Goal: Check status: Check status

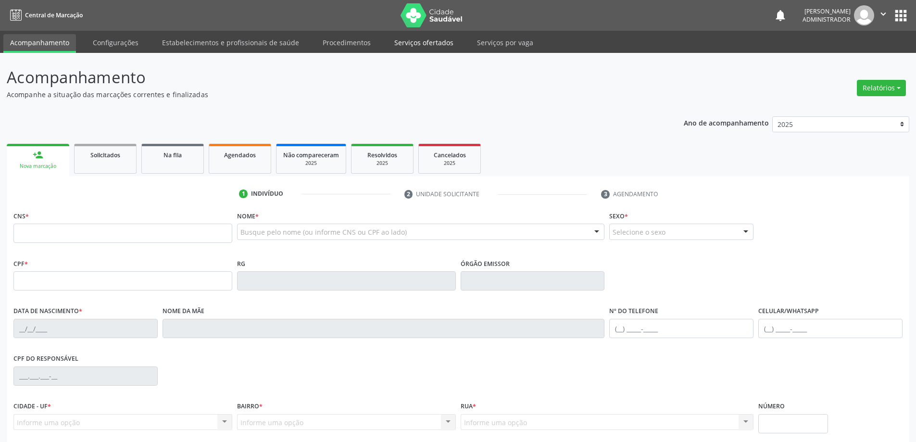
click at [422, 45] on link "Serviços ofertados" at bounding box center [424, 42] width 73 height 17
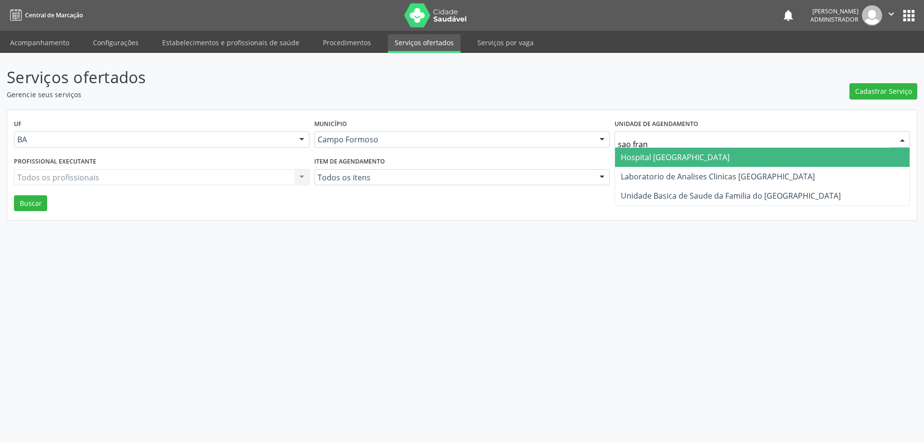
type input "sao franc"
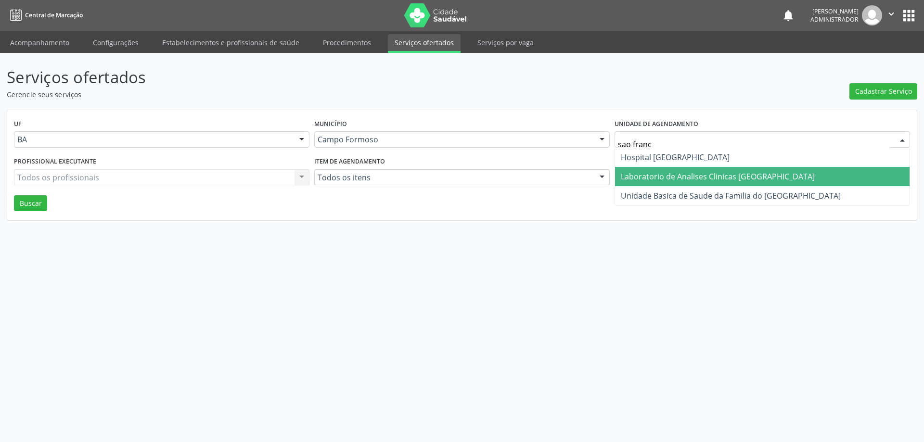
click at [634, 173] on span "Laboratorio de Analises Clinicas [GEOGRAPHIC_DATA]" at bounding box center [718, 176] width 194 height 11
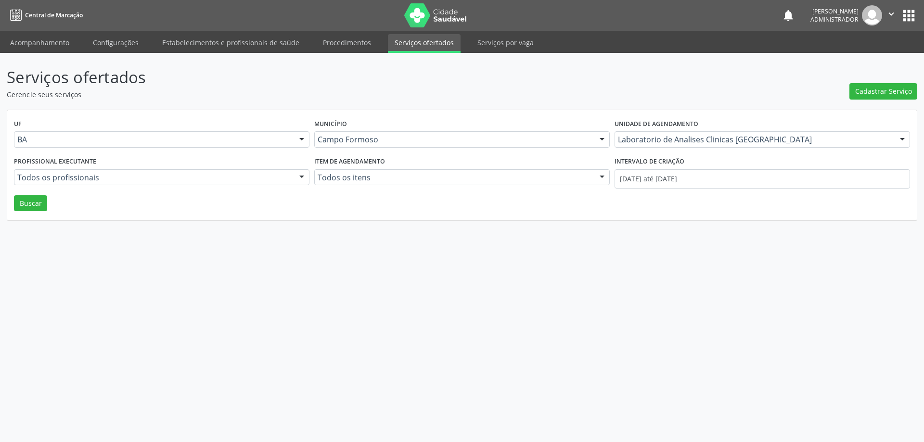
click at [298, 175] on div at bounding box center [301, 178] width 14 height 16
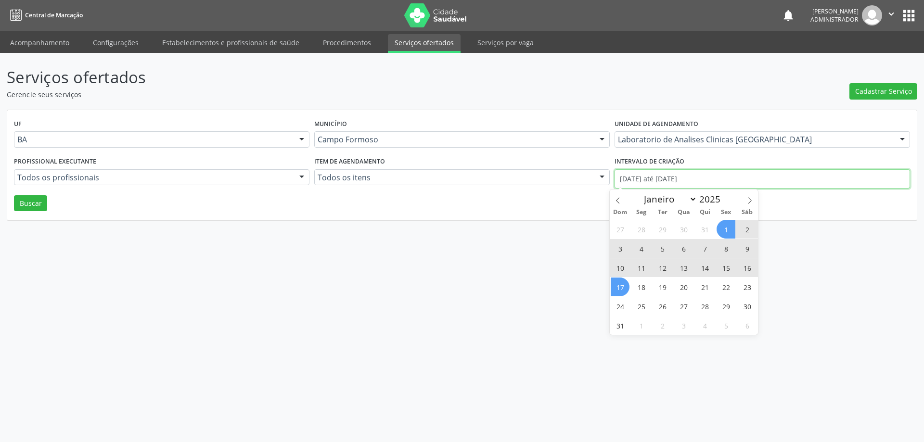
click at [652, 177] on input "01/08/2025 até 17/08/2025" at bounding box center [761, 178] width 295 height 19
click at [616, 198] on icon at bounding box center [617, 200] width 7 height 7
select select "6"
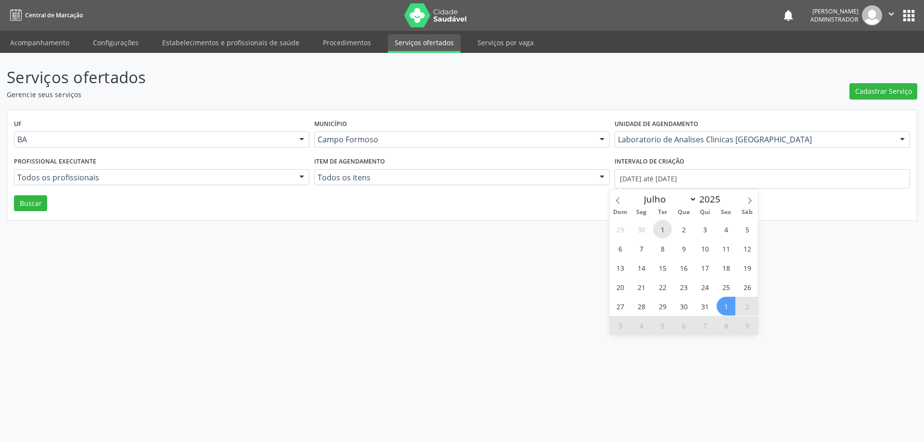
click at [663, 232] on span "1" at bounding box center [662, 229] width 19 height 19
type input "01/07/2025"
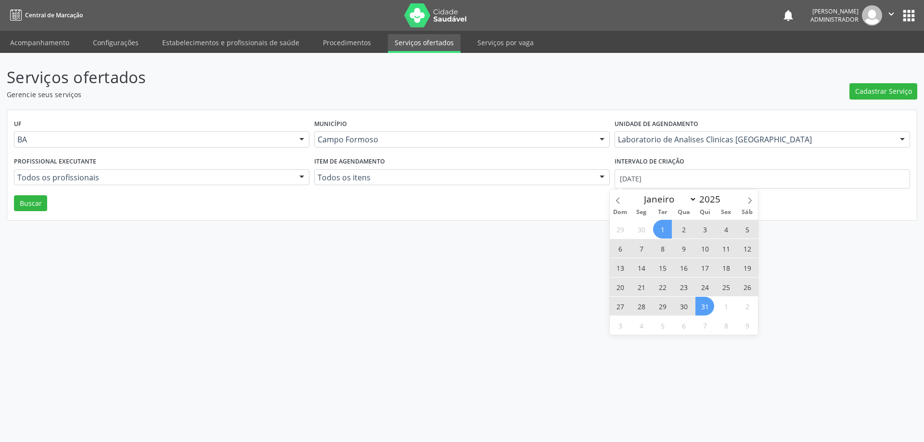
click at [709, 310] on span "31" at bounding box center [704, 306] width 19 height 19
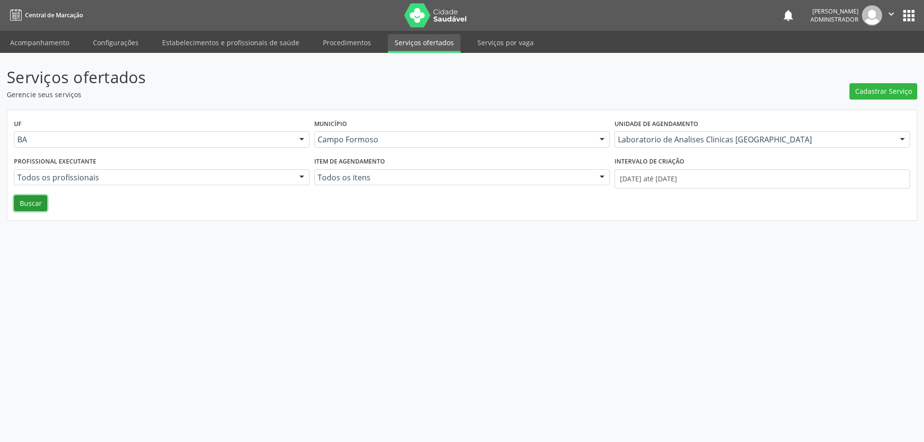
click at [33, 200] on button "Buscar" at bounding box center [30, 203] width 33 height 16
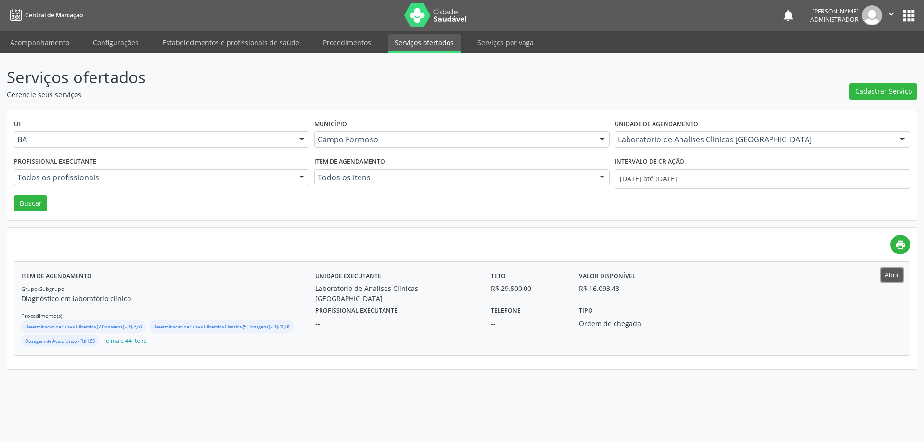
click at [894, 276] on button "Abrir" at bounding box center [892, 274] width 22 height 13
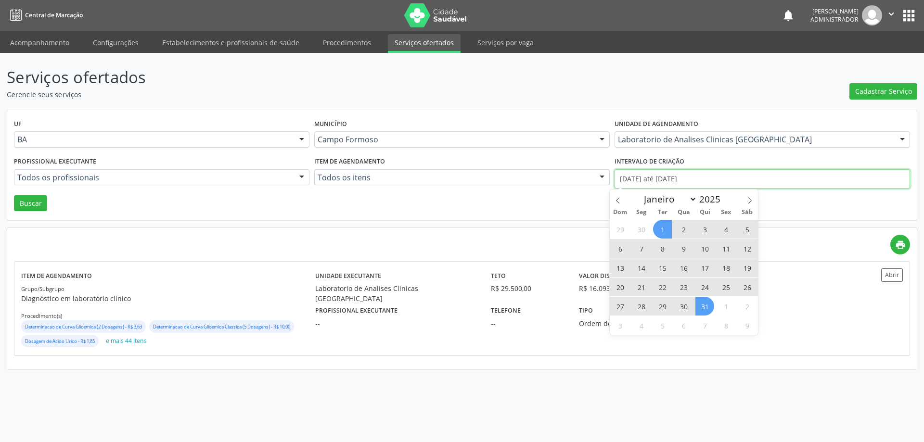
click at [625, 174] on input "01/07/2025 até 31/07/2025" at bounding box center [761, 178] width 295 height 19
click at [617, 199] on icon at bounding box center [617, 200] width 7 height 7
select select "5"
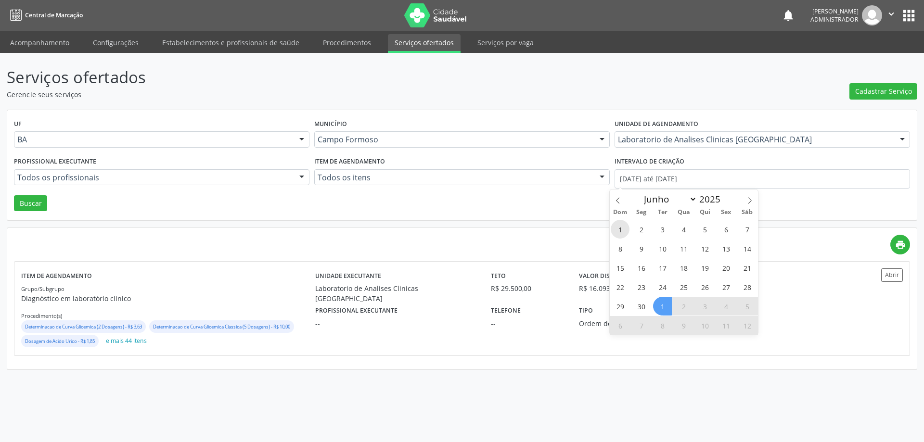
click at [622, 231] on span "1" at bounding box center [619, 229] width 19 height 19
type input "01/06/2025"
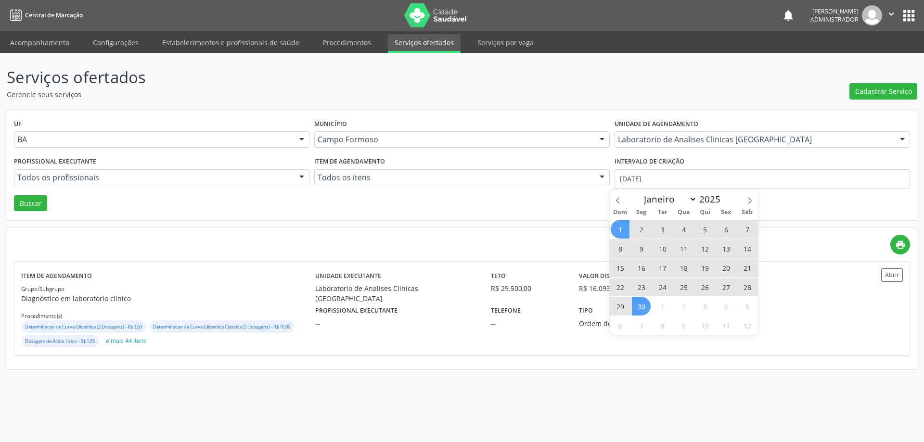
click at [642, 309] on span "30" at bounding box center [641, 306] width 19 height 19
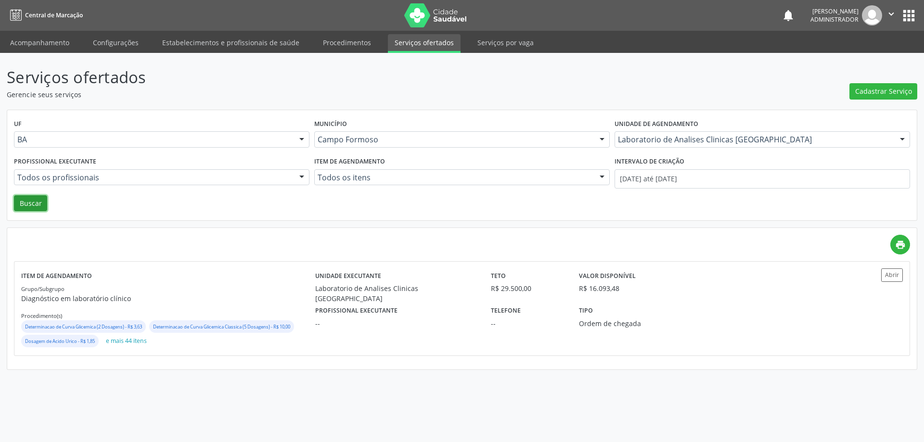
click at [42, 201] on button "Buscar" at bounding box center [30, 203] width 33 height 16
click at [887, 279] on button "Abrir" at bounding box center [892, 274] width 22 height 13
click at [653, 177] on input "01/06/2025 até 30/06/2025" at bounding box center [761, 178] width 295 height 19
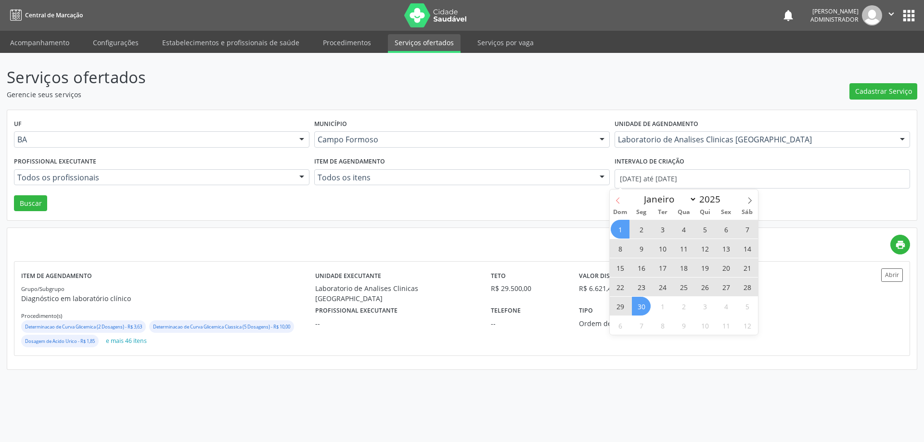
click at [618, 193] on span at bounding box center [617, 198] width 16 height 16
select select "4"
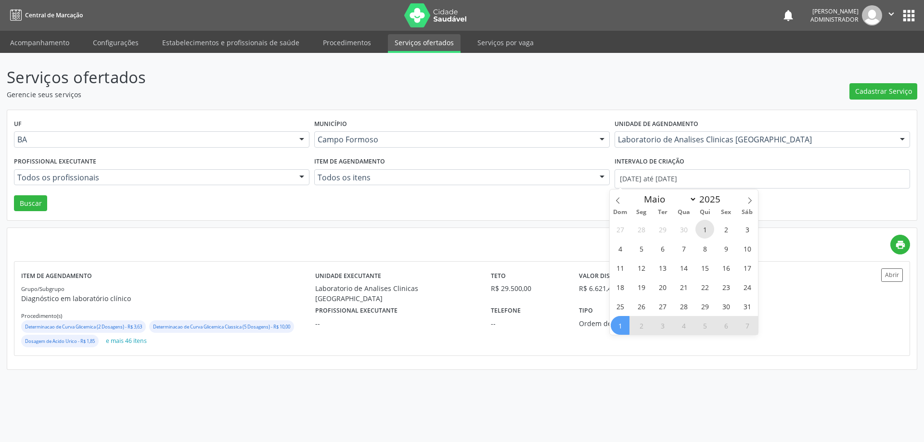
click at [702, 230] on span "1" at bounding box center [704, 229] width 19 height 19
type input "01/05/2025"
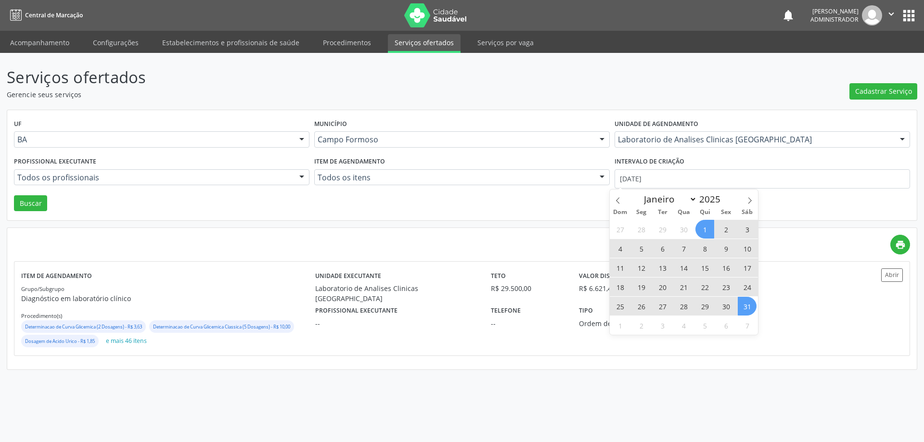
drag, startPoint x: 752, startPoint y: 304, endPoint x: 724, endPoint y: 291, distance: 31.0
click at [751, 304] on span "31" at bounding box center [746, 306] width 19 height 19
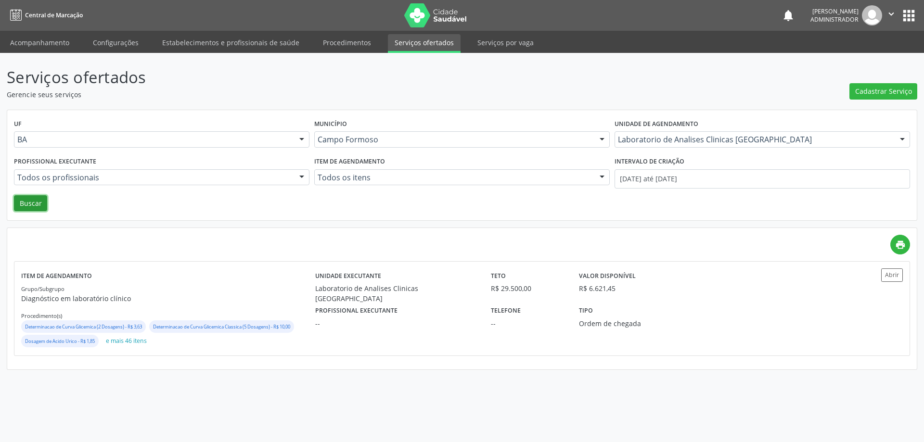
click at [42, 197] on button "Buscar" at bounding box center [30, 203] width 33 height 16
click at [897, 273] on button "Abrir" at bounding box center [892, 274] width 22 height 13
click at [654, 180] on input "01/05/2025 até 31/05/2025" at bounding box center [761, 178] width 295 height 19
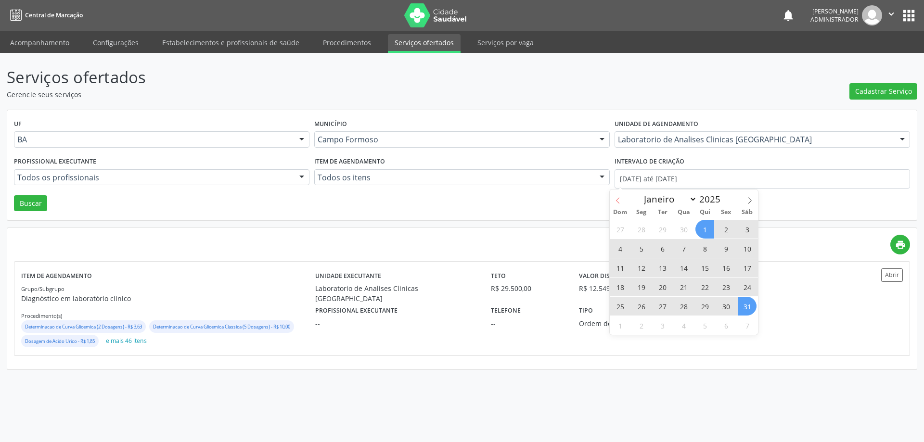
click at [614, 203] on icon at bounding box center [617, 200] width 7 height 7
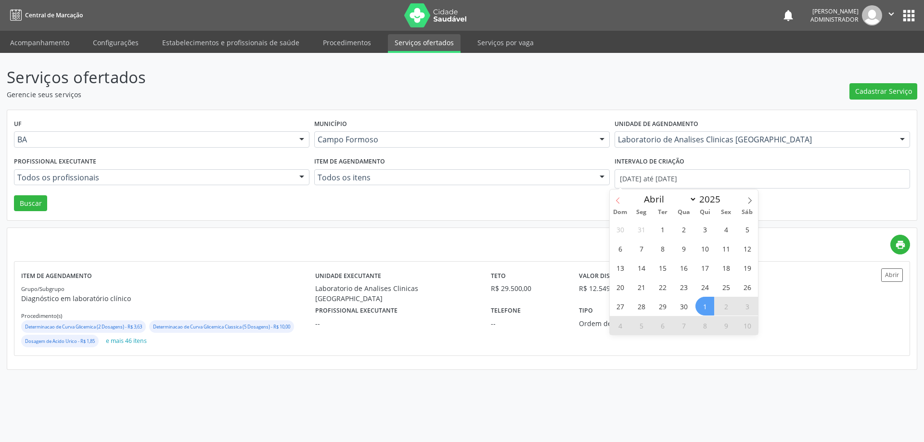
click at [613, 202] on span at bounding box center [617, 198] width 16 height 16
select select "0"
click at [613, 202] on span at bounding box center [617, 198] width 16 height 16
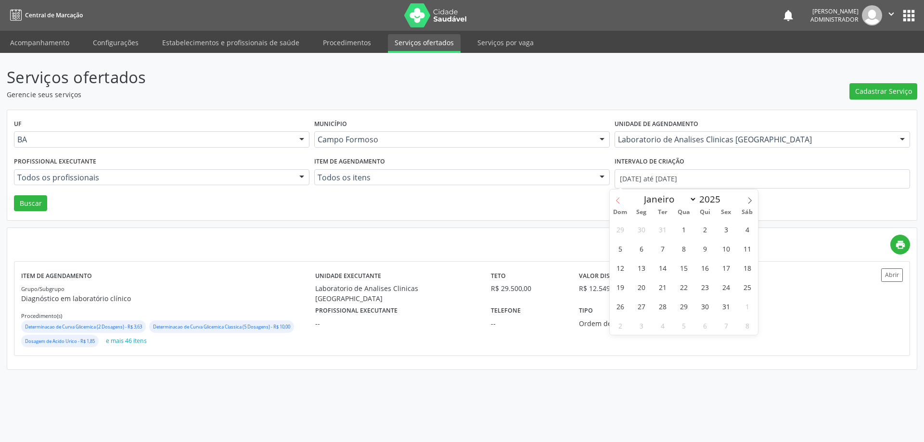
type input "2024"
select select "11"
click at [616, 227] on span "1" at bounding box center [619, 229] width 19 height 19
type input "01/12/2024"
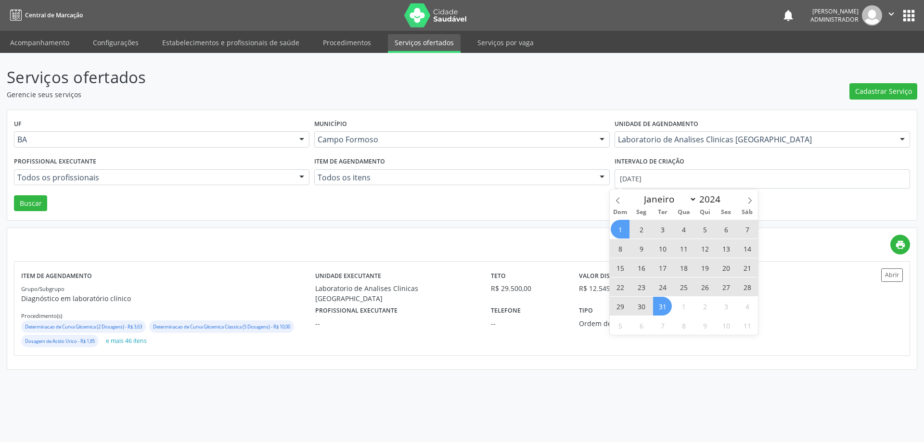
click at [667, 309] on span "31" at bounding box center [662, 306] width 19 height 19
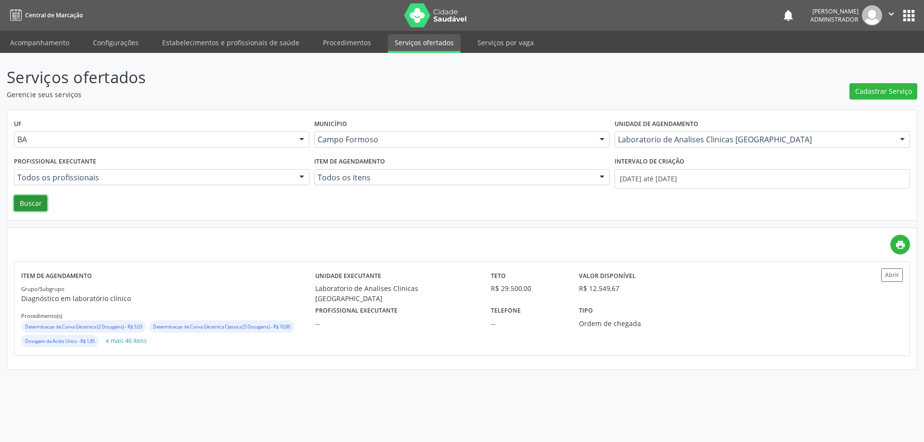
click at [39, 207] on button "Buscar" at bounding box center [30, 203] width 33 height 16
click at [888, 276] on button "Abrir" at bounding box center [892, 274] width 22 height 13
click at [641, 173] on input "01/12/2024 até 31/12/2024" at bounding box center [761, 178] width 295 height 19
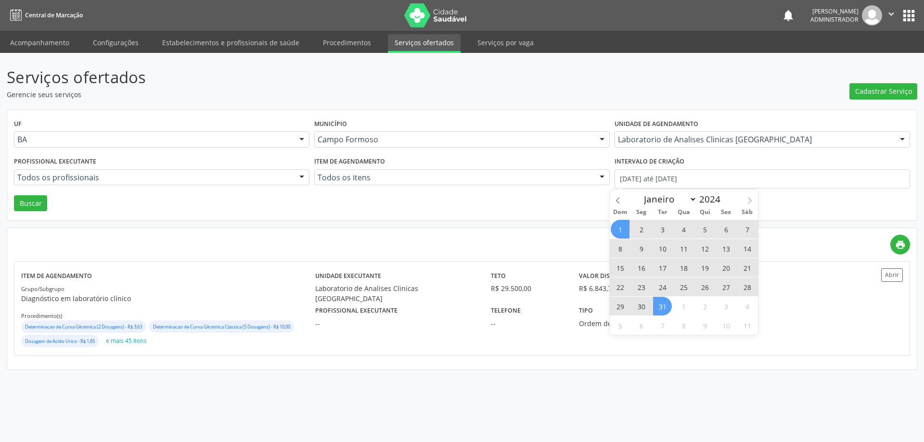
click at [749, 196] on span at bounding box center [749, 198] width 16 height 16
type input "2025"
select select "0"
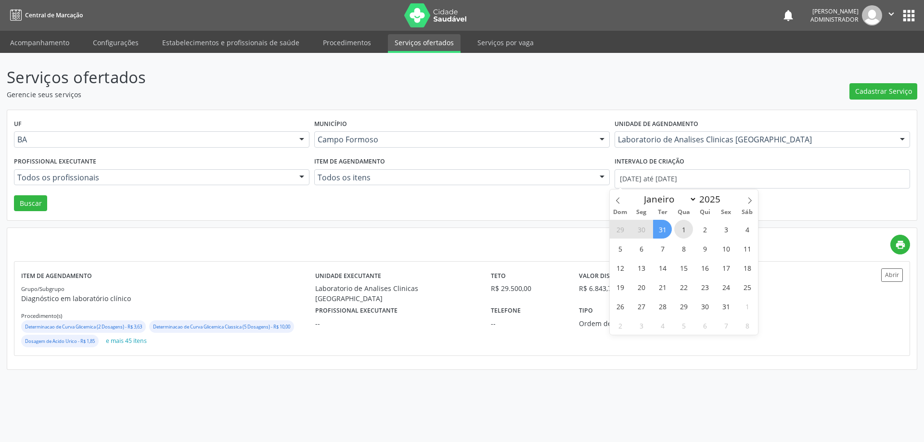
click at [682, 228] on span "1" at bounding box center [683, 229] width 19 height 19
type input "01/01/2025"
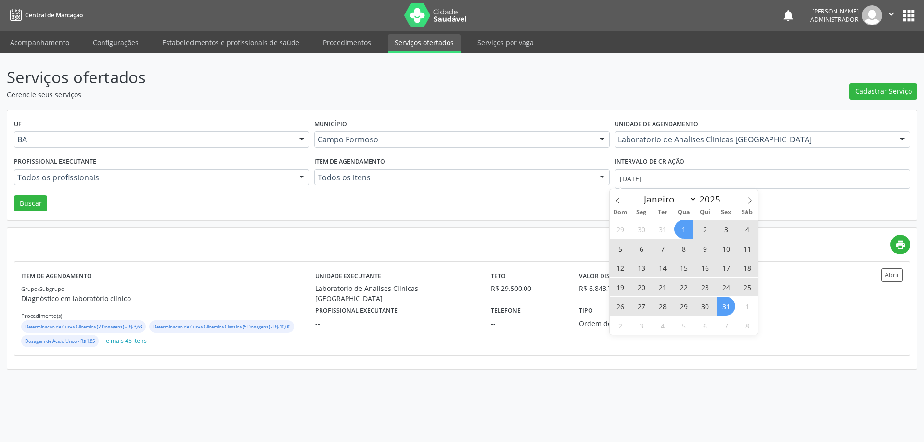
click at [722, 300] on span "31" at bounding box center [725, 306] width 19 height 19
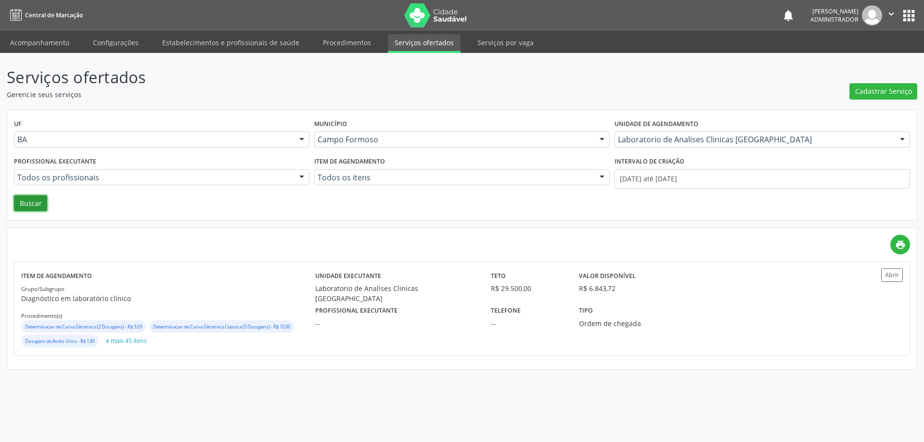
click at [21, 207] on button "Buscar" at bounding box center [30, 203] width 33 height 16
click at [887, 280] on button "Abrir" at bounding box center [892, 274] width 22 height 13
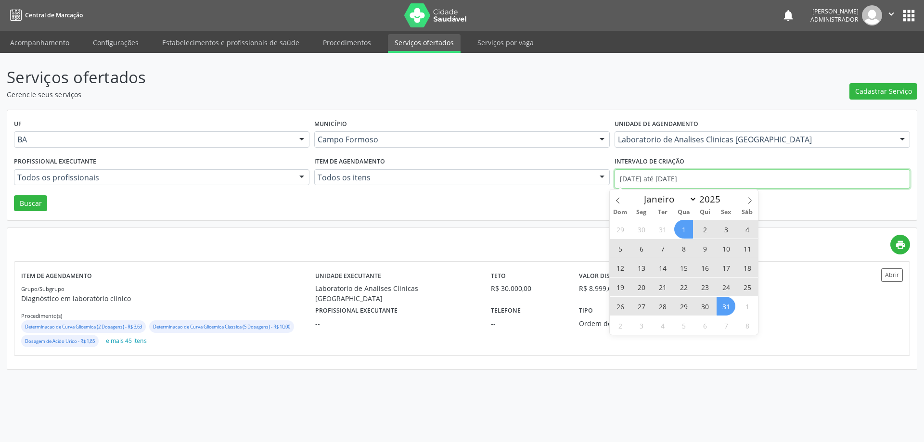
click at [641, 178] on input "01/01/2025 até 31/01/2025" at bounding box center [761, 178] width 295 height 19
click at [750, 199] on icon at bounding box center [749, 200] width 7 height 7
select select "1"
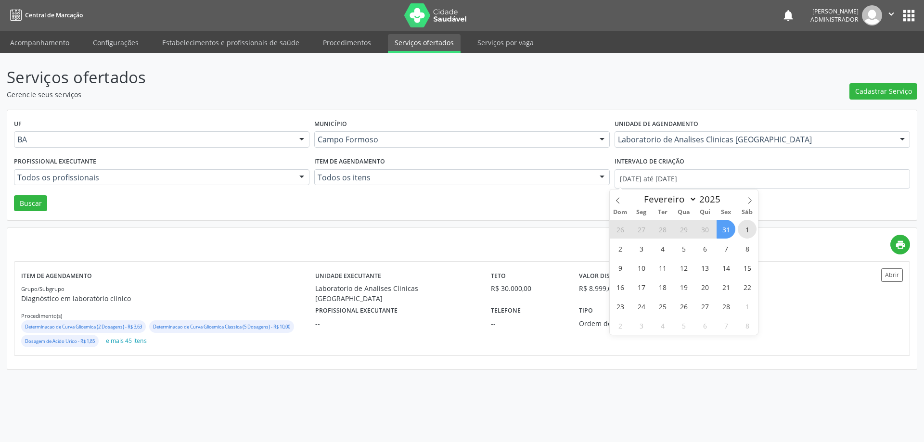
click at [743, 227] on span "1" at bounding box center [746, 229] width 19 height 19
type input "01/02/2025"
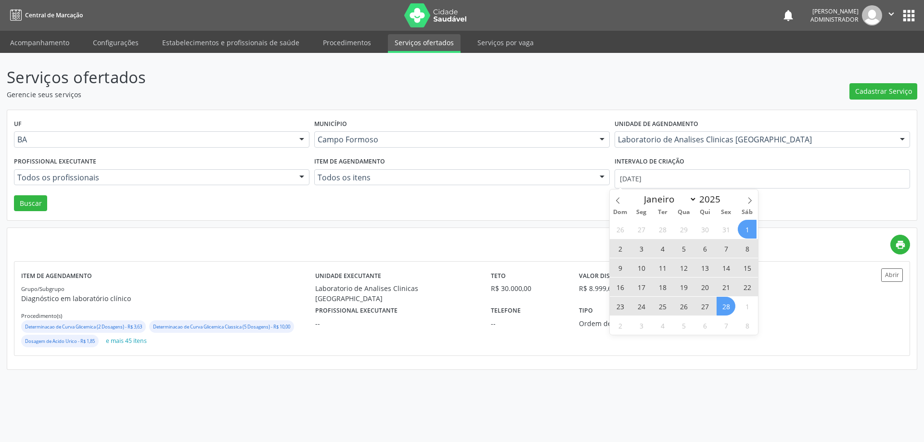
click at [731, 309] on span "28" at bounding box center [725, 306] width 19 height 19
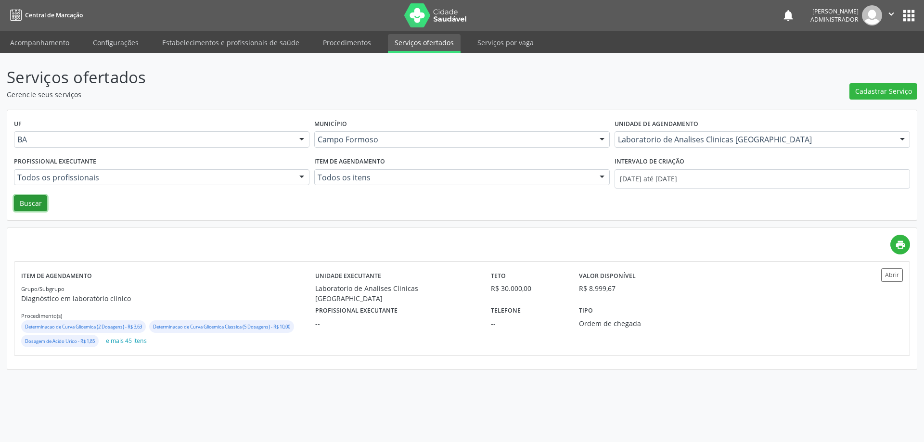
click at [27, 201] on button "Buscar" at bounding box center [30, 203] width 33 height 16
click at [881, 270] on button "Abrir" at bounding box center [892, 274] width 22 height 13
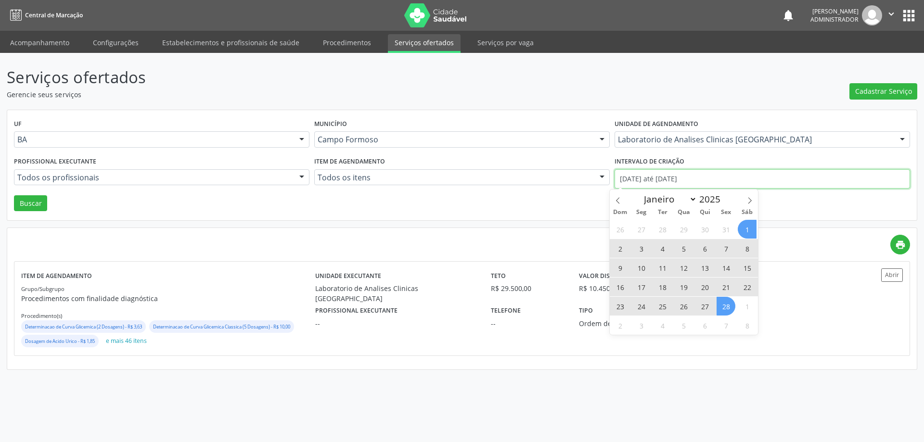
click at [633, 175] on input "01/02/2025 até 28/02/2025" at bounding box center [761, 178] width 295 height 19
click at [750, 199] on icon at bounding box center [749, 200] width 7 height 7
select select "2"
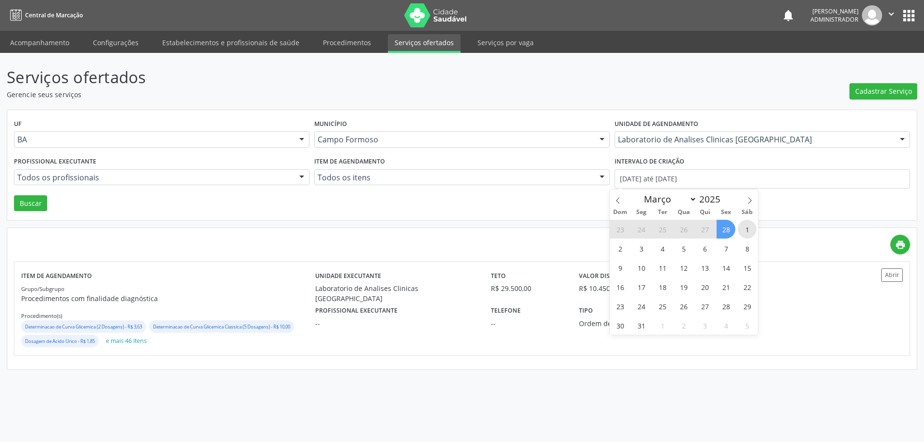
click at [741, 228] on span "1" at bounding box center [746, 229] width 19 height 19
type input "01/03/2025"
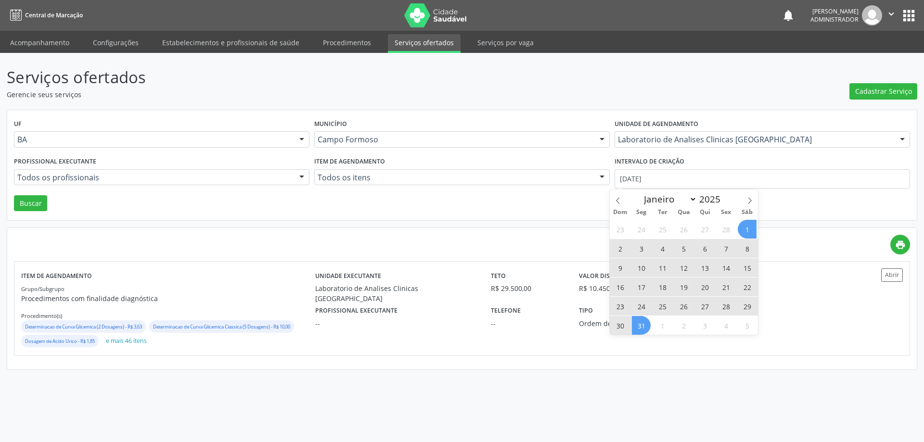
click at [640, 323] on span "31" at bounding box center [641, 325] width 19 height 19
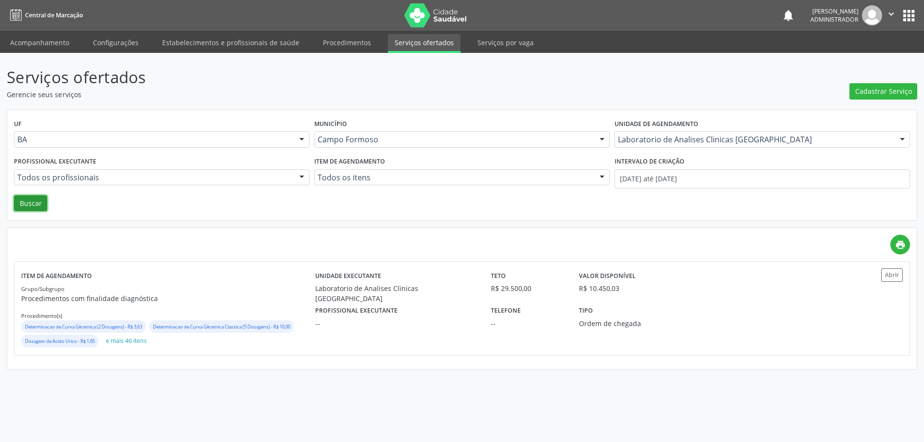
click at [26, 203] on button "Buscar" at bounding box center [30, 203] width 33 height 16
click at [896, 277] on button "Abrir" at bounding box center [892, 274] width 22 height 13
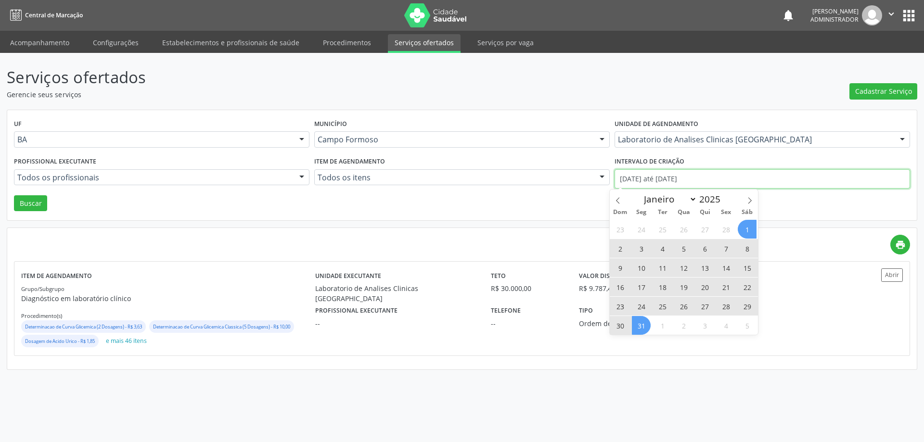
click at [648, 175] on input "01/03/2025 até 31/03/2025" at bounding box center [761, 178] width 295 height 19
click at [750, 198] on icon at bounding box center [749, 200] width 7 height 7
select select "3"
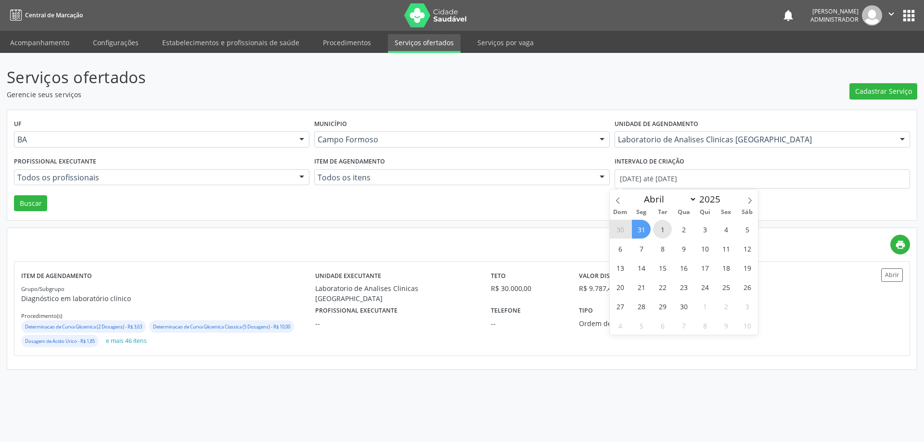
click at [662, 230] on span "1" at bounding box center [662, 229] width 19 height 19
type input "01/04/2025"
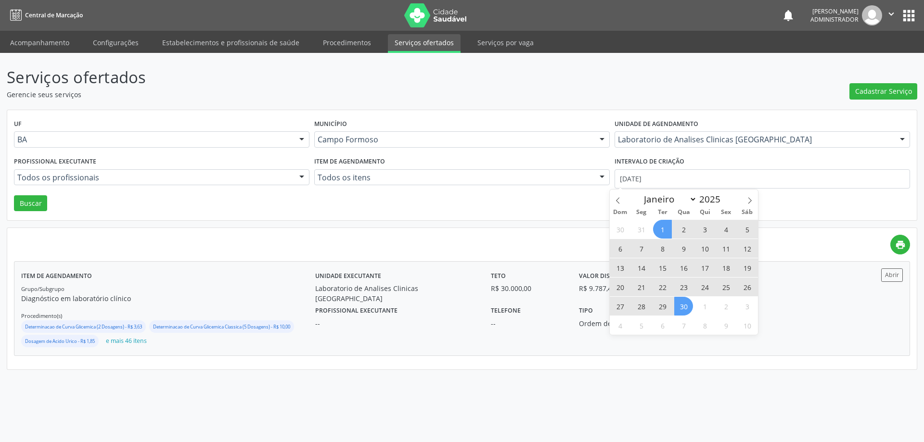
drag, startPoint x: 682, startPoint y: 304, endPoint x: 680, endPoint y: 288, distance: 16.5
click at [679, 304] on span "30" at bounding box center [683, 306] width 19 height 19
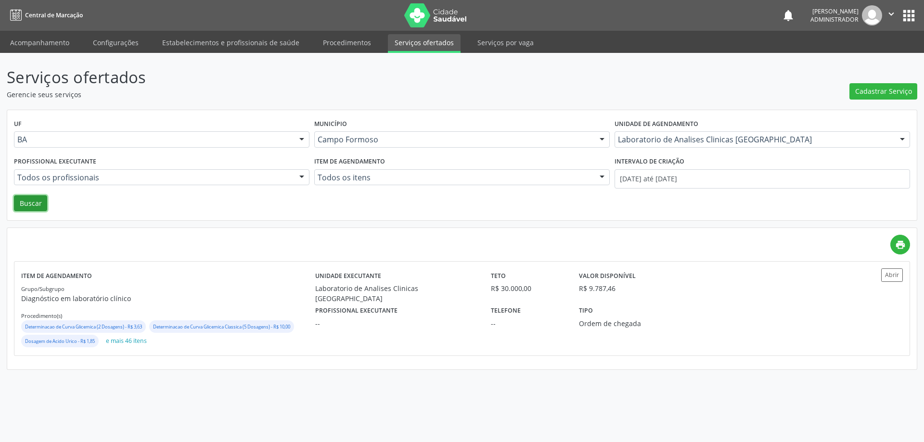
click at [29, 204] on button "Buscar" at bounding box center [30, 203] width 33 height 16
click at [887, 270] on button "Abrir" at bounding box center [892, 274] width 22 height 13
click at [649, 177] on input "01/04/2025 até 30/04/2025" at bounding box center [761, 178] width 295 height 19
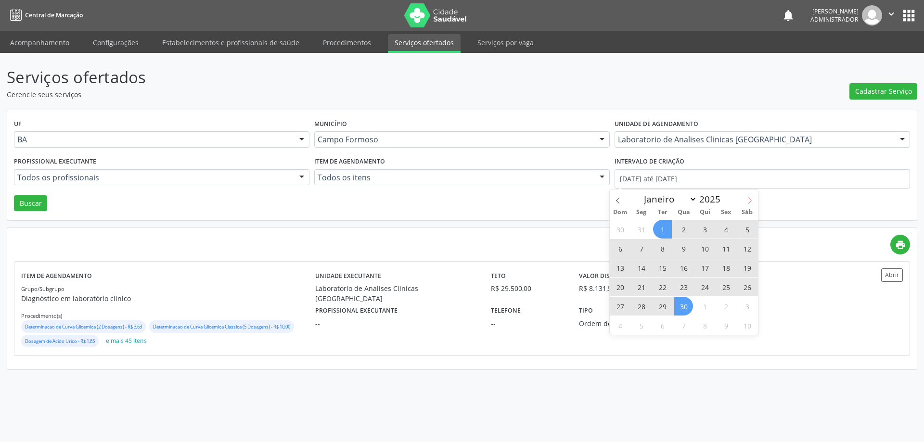
click at [748, 198] on icon at bounding box center [749, 200] width 7 height 7
select select "4"
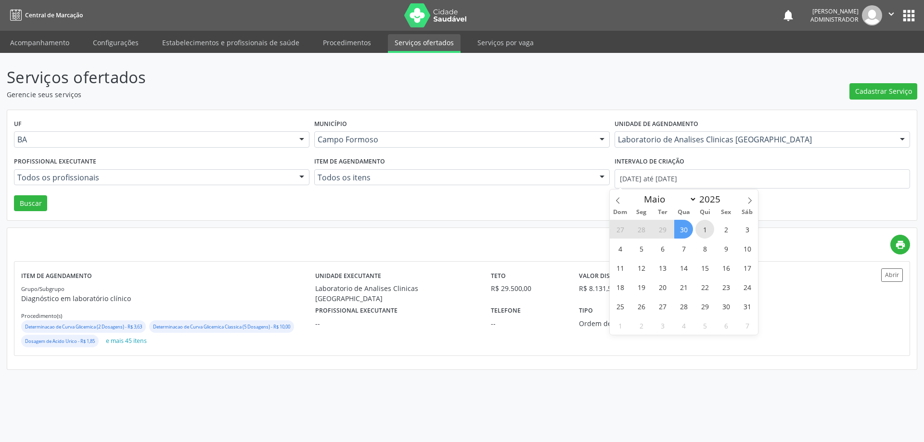
click at [704, 228] on span "1" at bounding box center [704, 229] width 19 height 19
type input "01/05/2025"
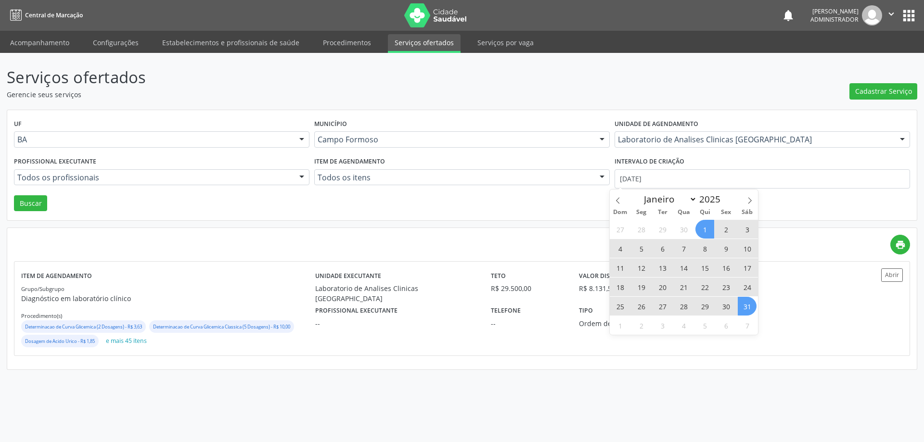
click at [745, 311] on span "31" at bounding box center [746, 306] width 19 height 19
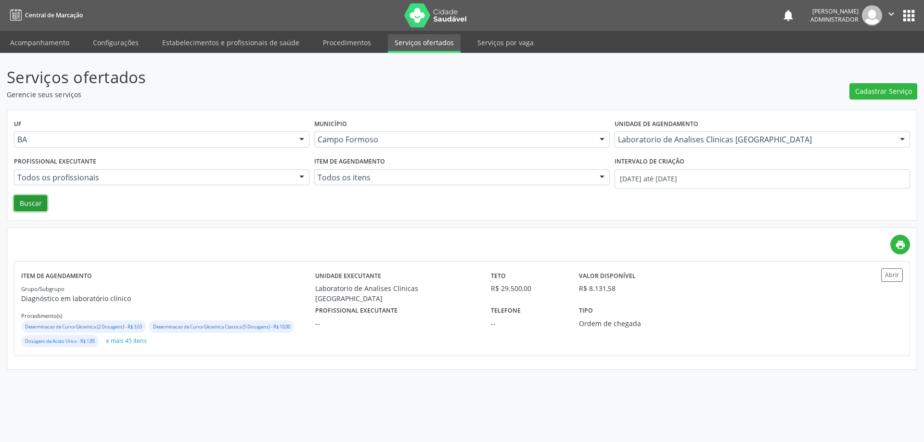
click at [27, 205] on button "Buscar" at bounding box center [30, 203] width 33 height 16
click at [887, 275] on button "Abrir" at bounding box center [892, 274] width 22 height 13
click at [659, 179] on input "01/05/2025 até 31/05/2025" at bounding box center [761, 178] width 295 height 19
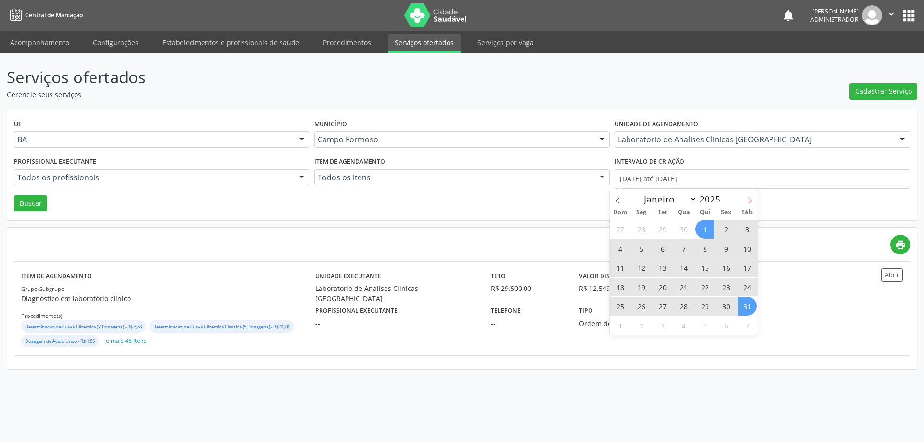
click at [751, 197] on span at bounding box center [749, 198] width 16 height 16
select select "5"
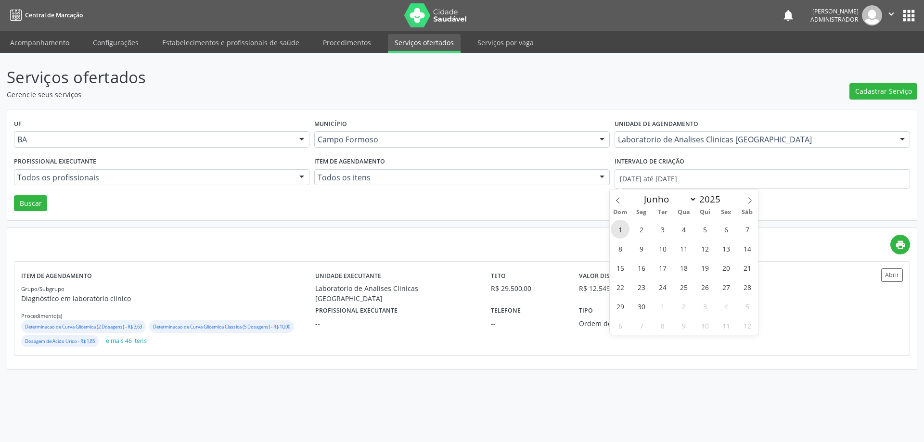
click at [615, 233] on span "1" at bounding box center [619, 229] width 19 height 19
type input "01/06/2025"
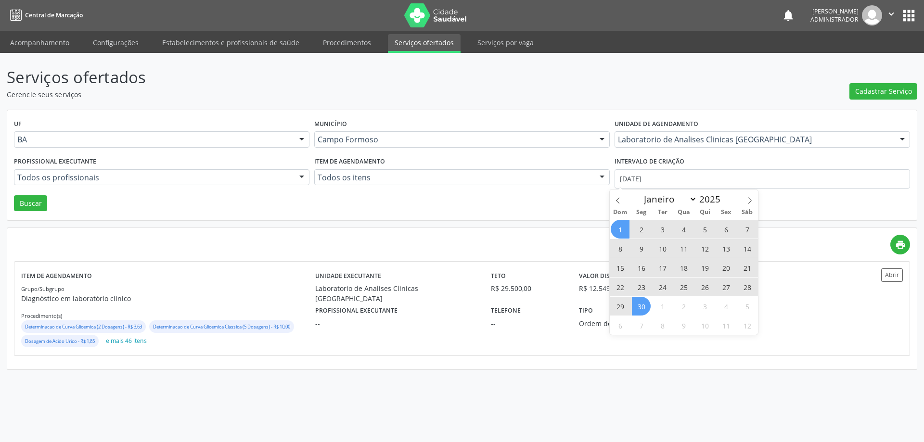
click at [640, 301] on span "30" at bounding box center [641, 306] width 19 height 19
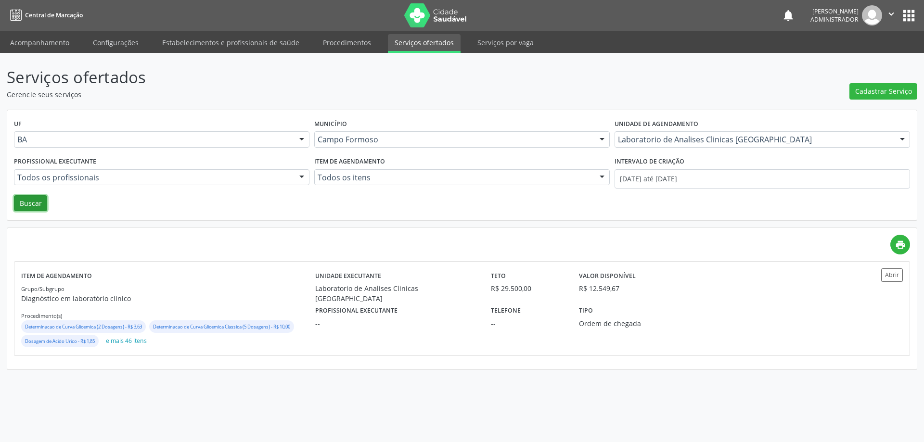
click at [34, 203] on button "Buscar" at bounding box center [30, 203] width 33 height 16
click at [892, 269] on button "Abrir" at bounding box center [892, 274] width 22 height 13
click at [661, 173] on input "01/06/2025 até 30/06/2025" at bounding box center [761, 178] width 295 height 19
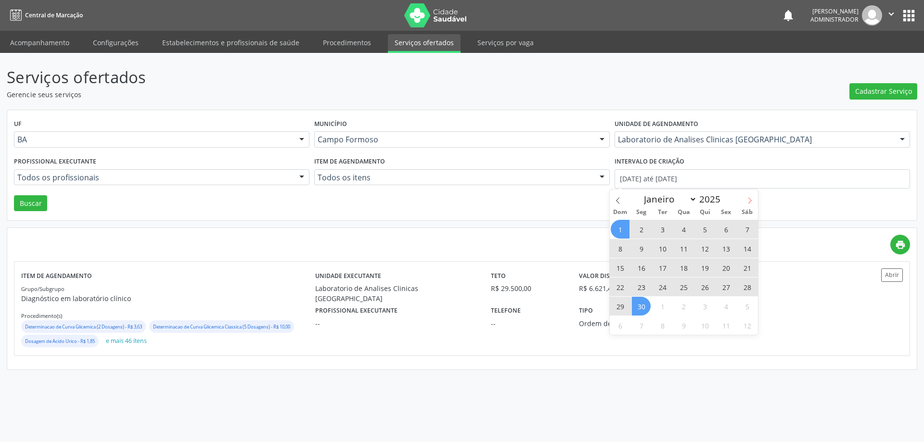
click at [750, 198] on icon at bounding box center [749, 200] width 7 height 7
select select "6"
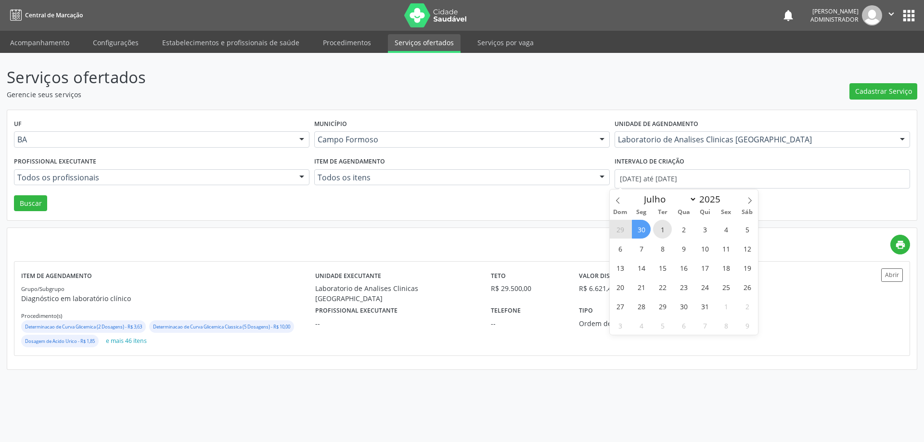
click at [663, 229] on span "1" at bounding box center [662, 229] width 19 height 19
type input "01/07/2025"
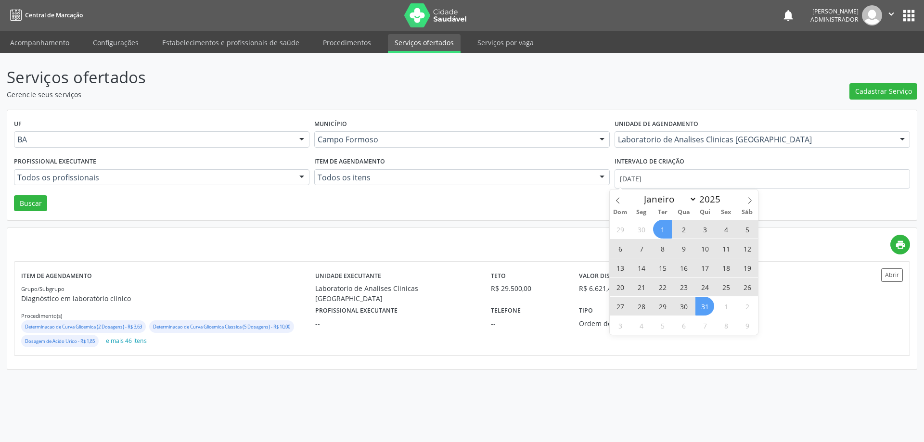
click at [698, 307] on span "31" at bounding box center [704, 306] width 19 height 19
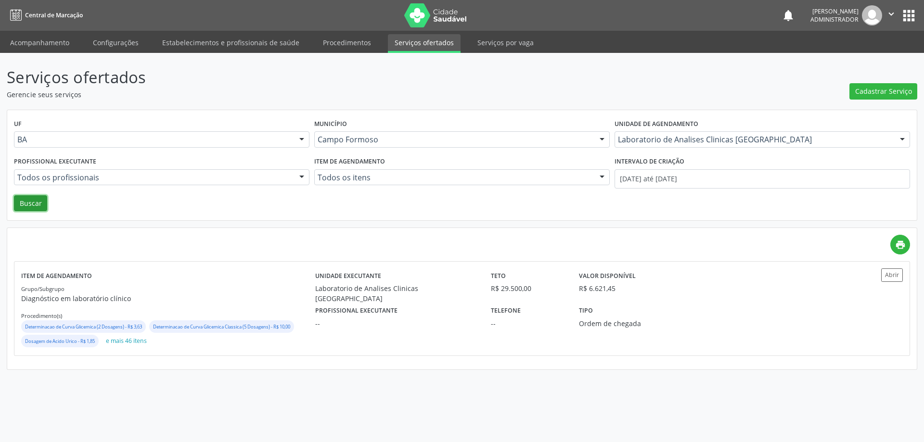
click at [21, 202] on button "Buscar" at bounding box center [30, 203] width 33 height 16
click at [887, 268] on button "Abrir" at bounding box center [892, 274] width 22 height 13
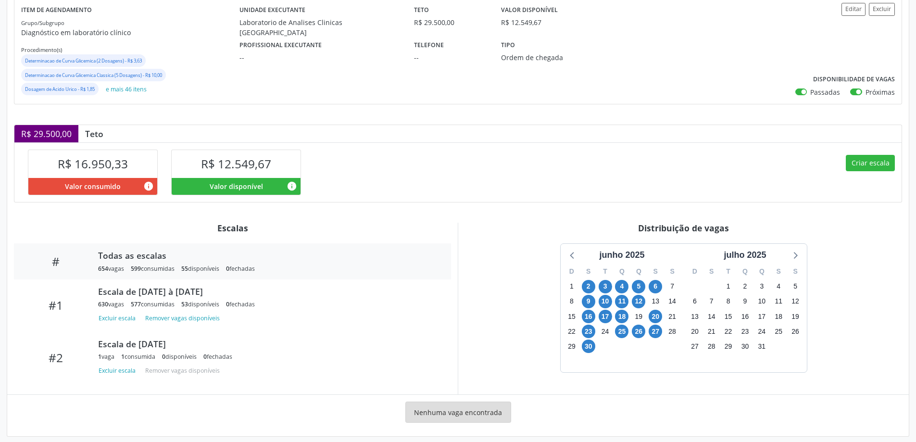
scroll to position [129, 0]
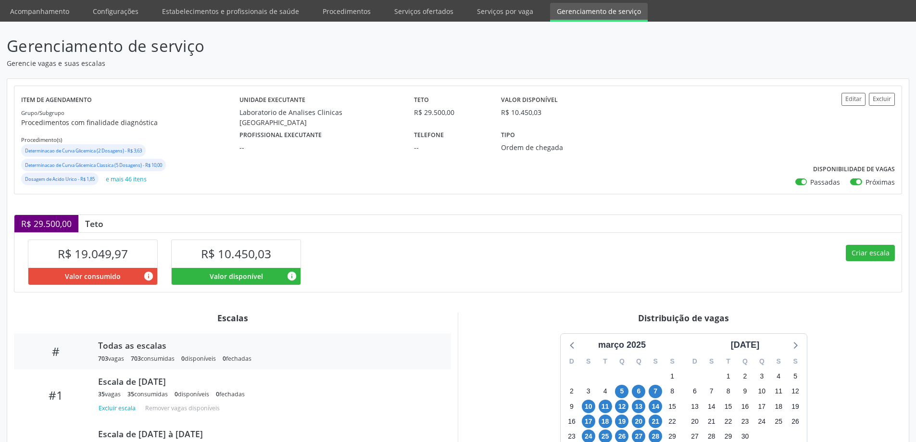
scroll to position [48, 0]
